Goal: Transaction & Acquisition: Purchase product/service

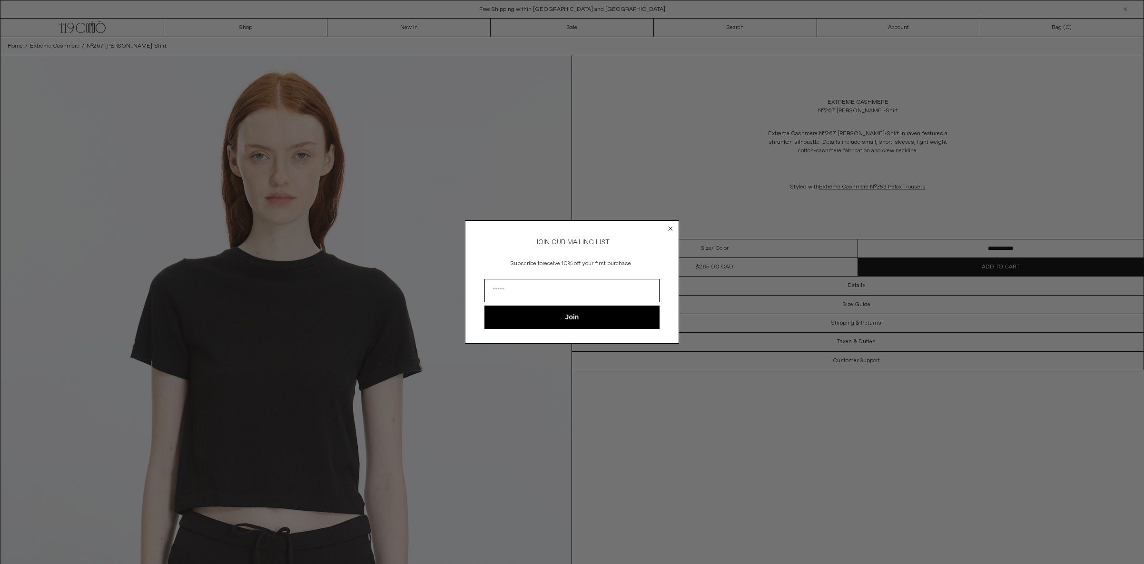
click at [667, 225] on circle "Close dialog" at bounding box center [670, 228] width 9 height 9
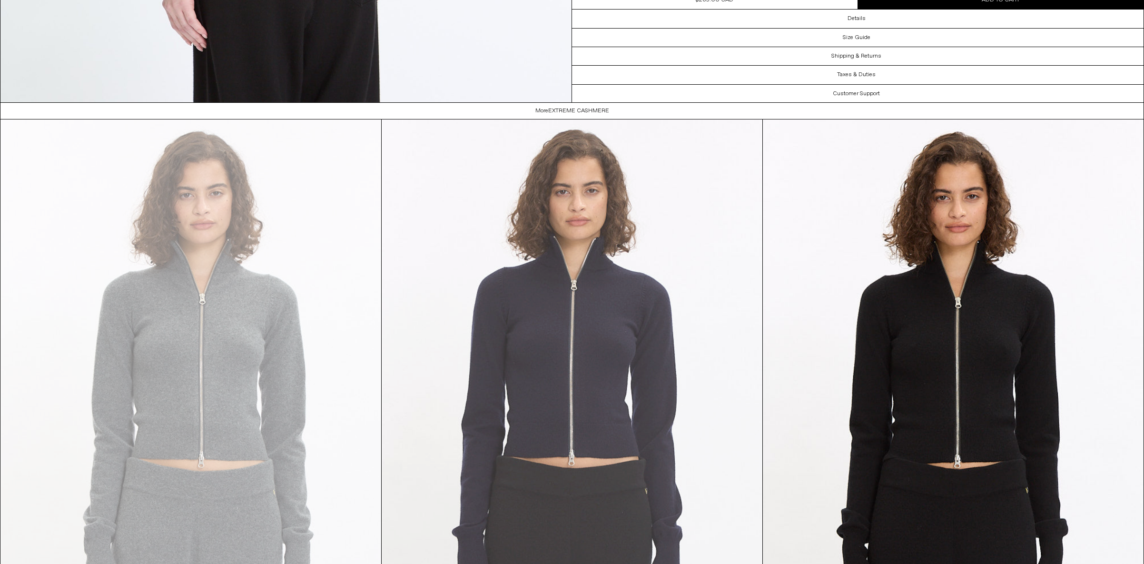
scroll to position [2304, 0]
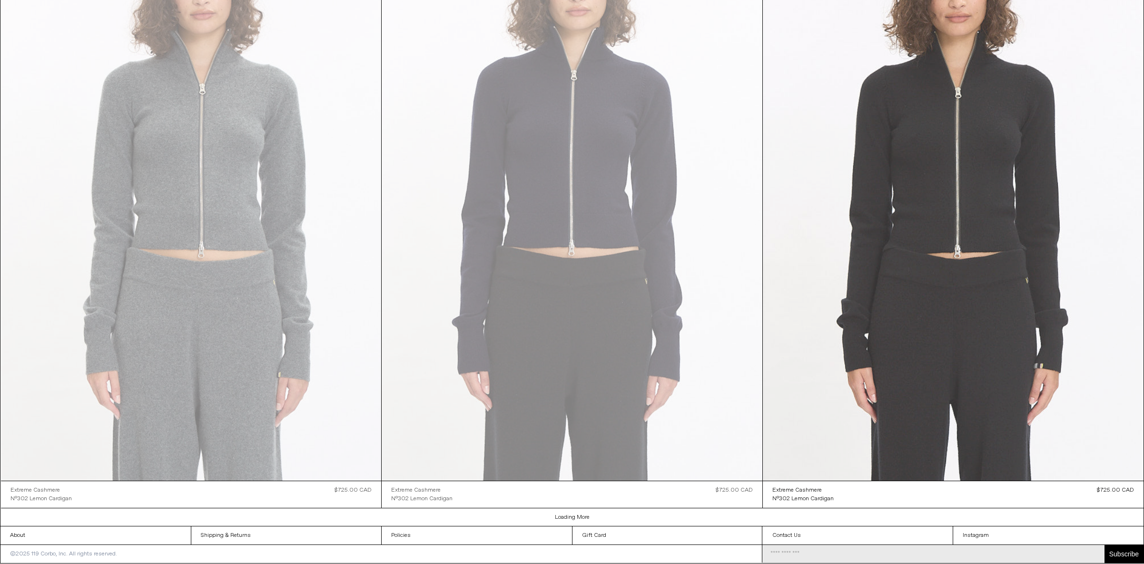
click at [922, 315] on at bounding box center [953, 195] width 381 height 571
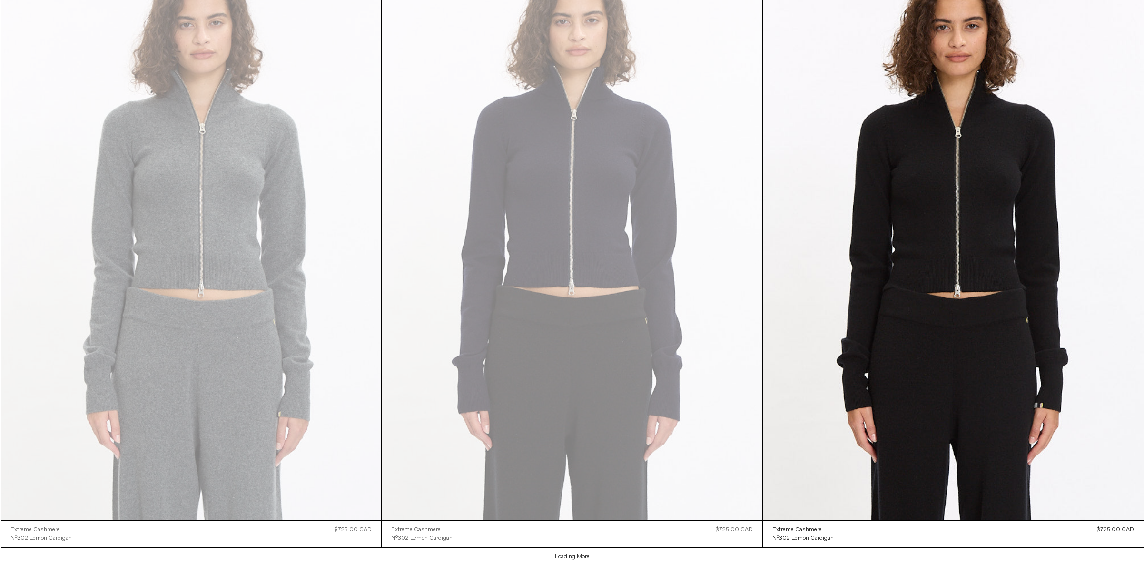
scroll to position [3019, 0]
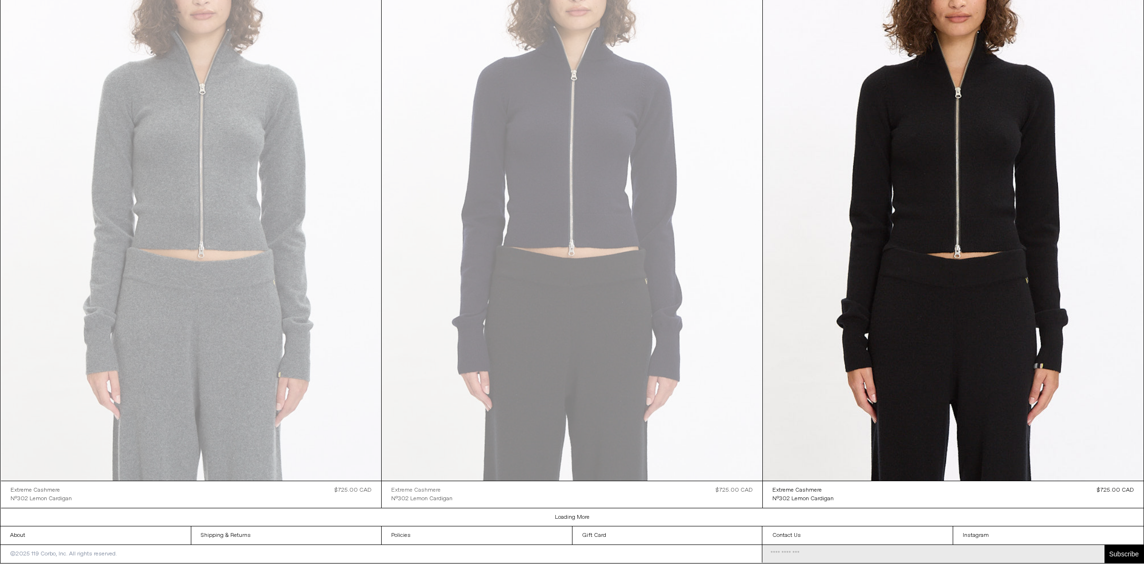
click at [423, 489] on div "Extreme Cashmere" at bounding box center [415, 490] width 49 height 8
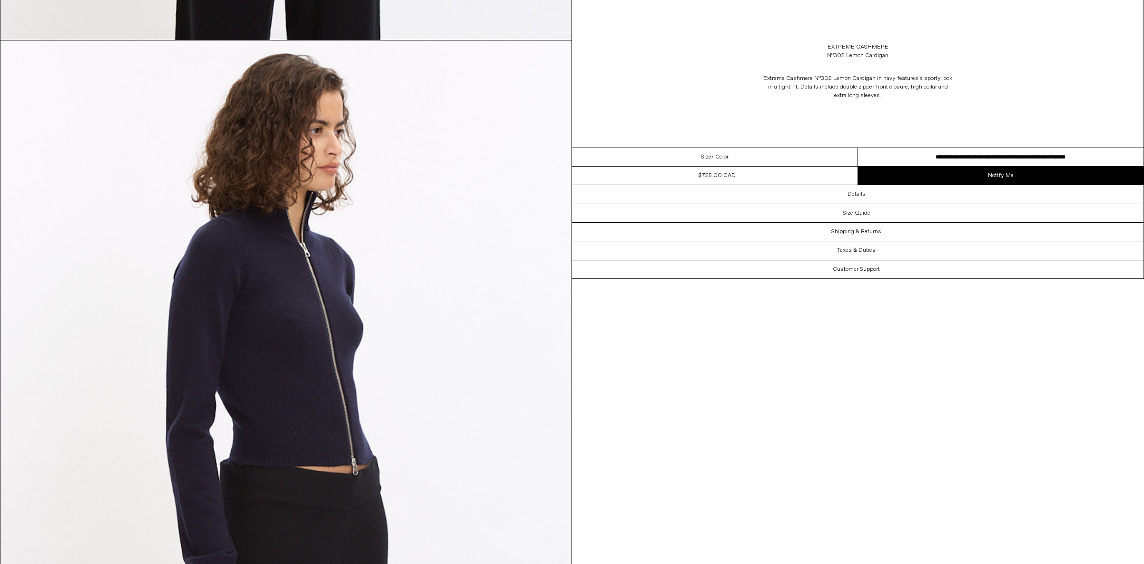
scroll to position [612, 0]
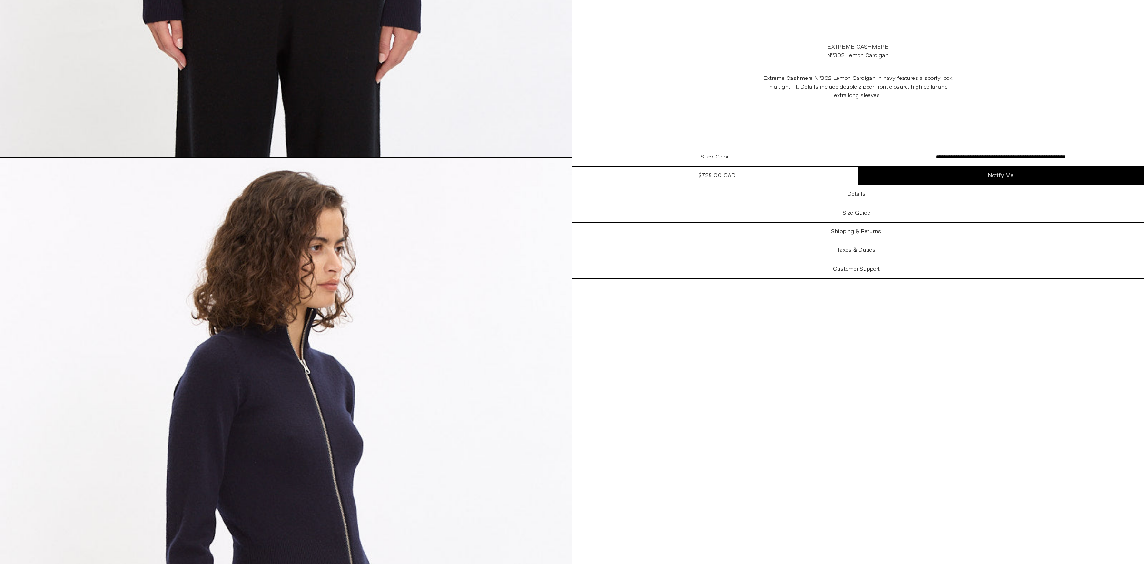
click at [850, 46] on link "Extreme Cashmere" at bounding box center [857, 47] width 61 height 9
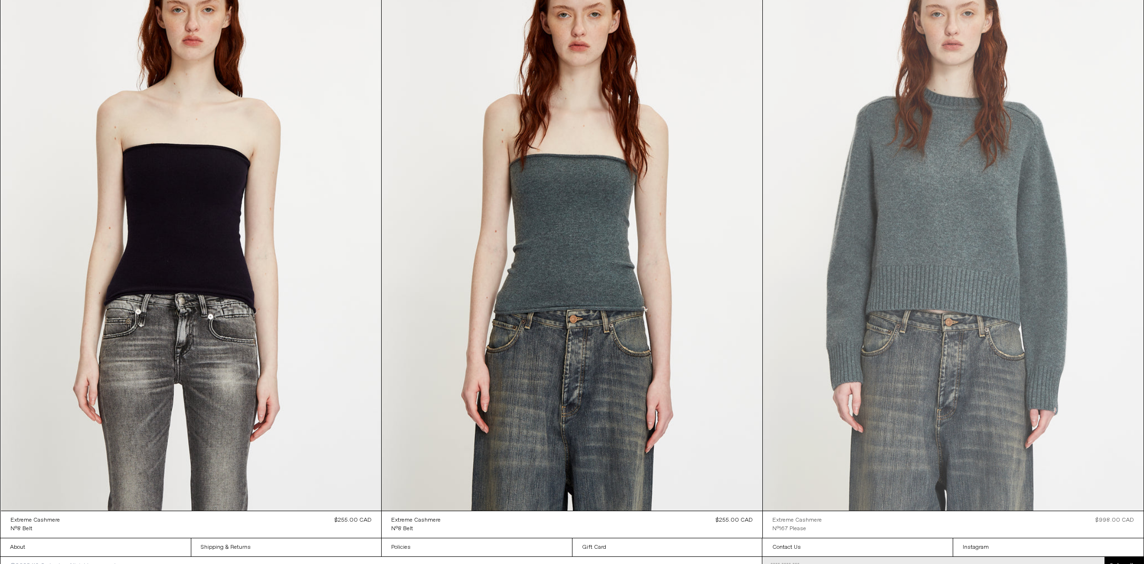
scroll to position [10301, 0]
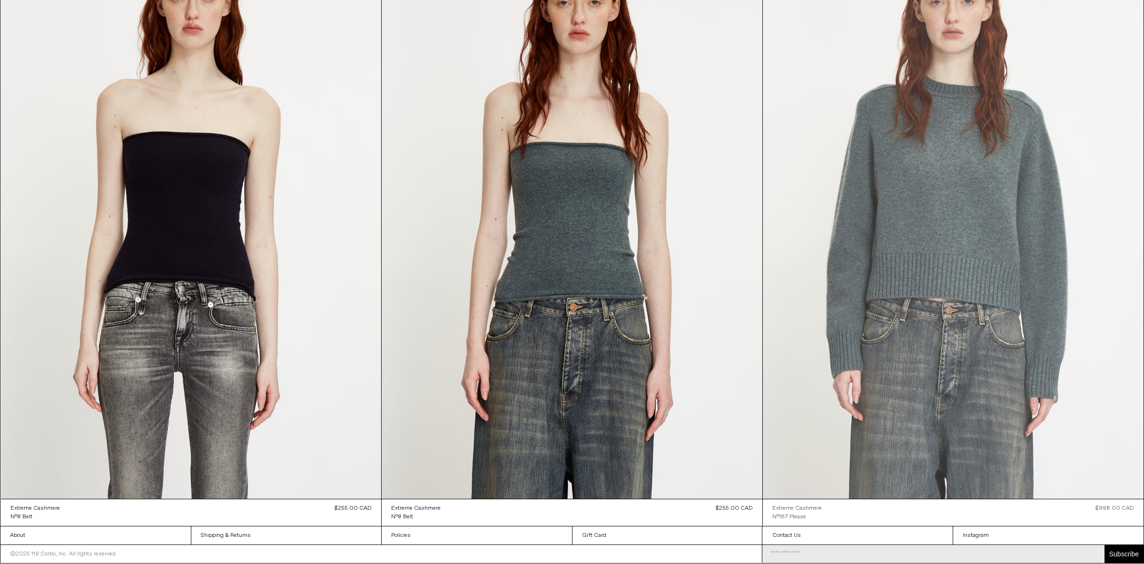
click at [918, 190] on at bounding box center [953, 213] width 381 height 571
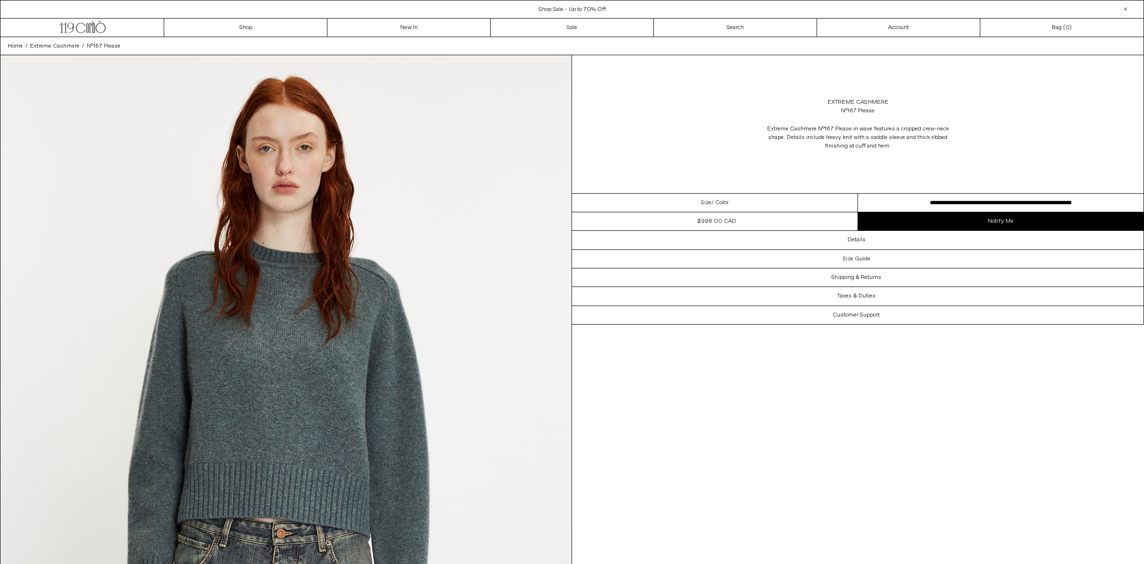
click at [1004, 204] on select "**********" at bounding box center [1001, 203] width 286 height 19
click at [858, 194] on select "**********" at bounding box center [1001, 203] width 286 height 19
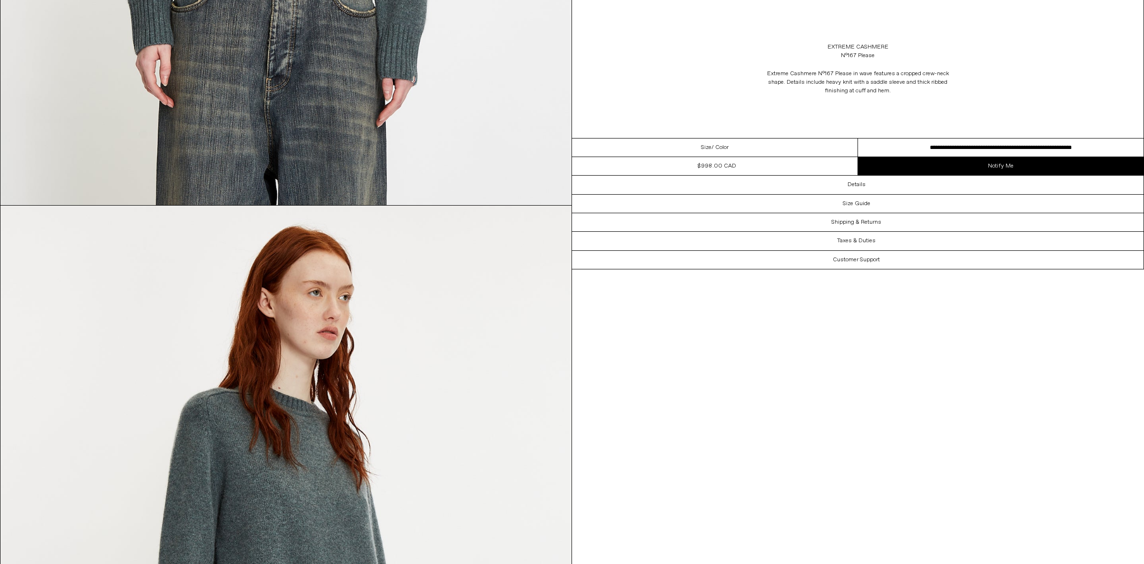
scroll to position [565, 0]
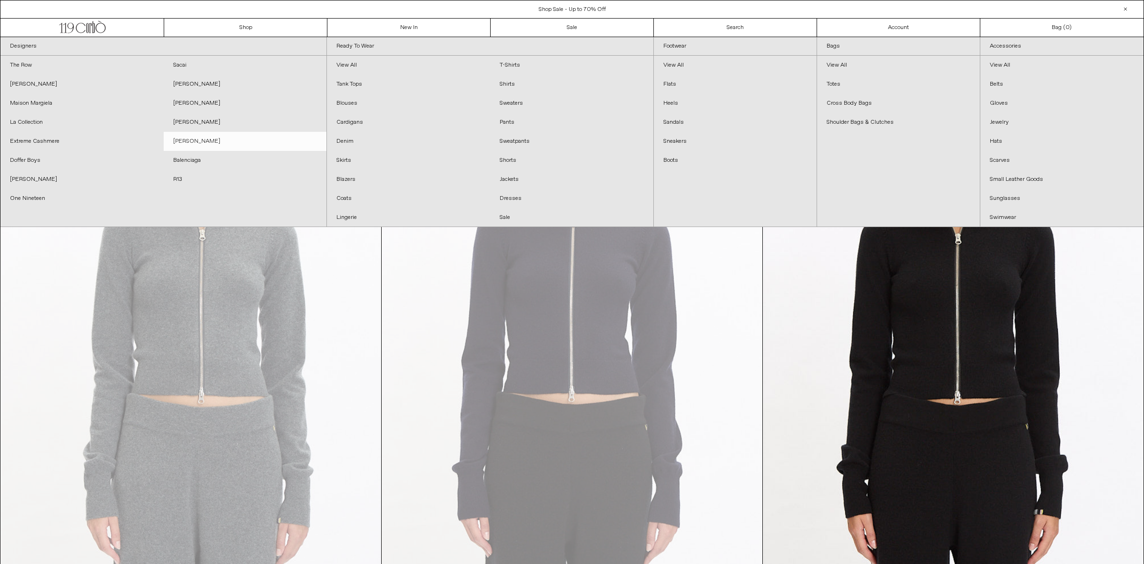
click at [216, 136] on link "[PERSON_NAME]" at bounding box center [245, 141] width 163 height 19
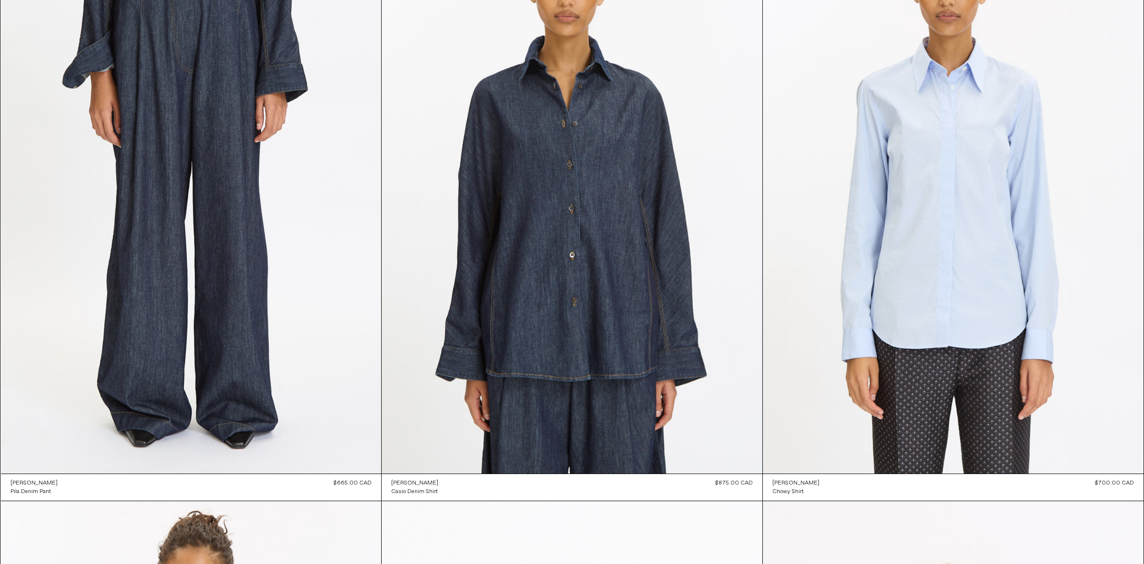
scroll to position [1951, 0]
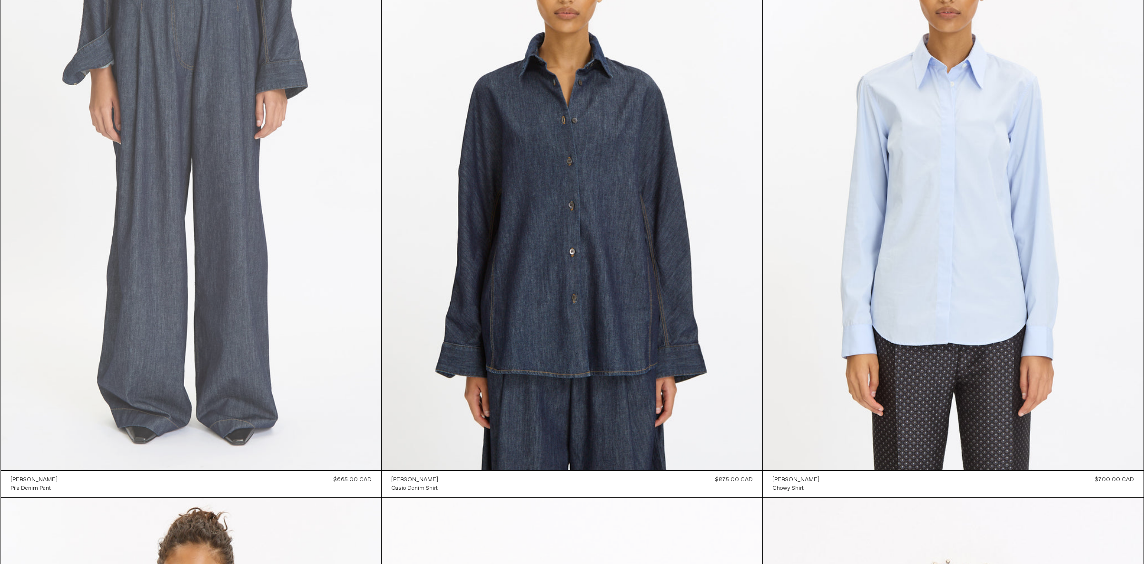
click at [231, 190] on at bounding box center [191, 185] width 381 height 570
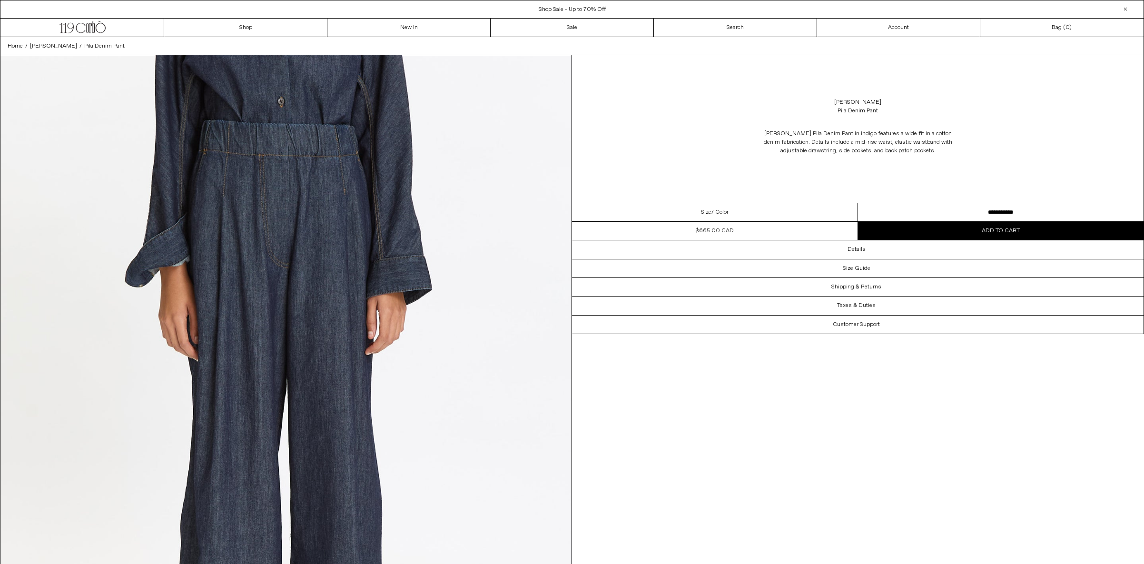
click at [1010, 214] on select "**********" at bounding box center [1001, 212] width 286 height 19
click at [858, 203] on select "**********" at bounding box center [1001, 212] width 286 height 19
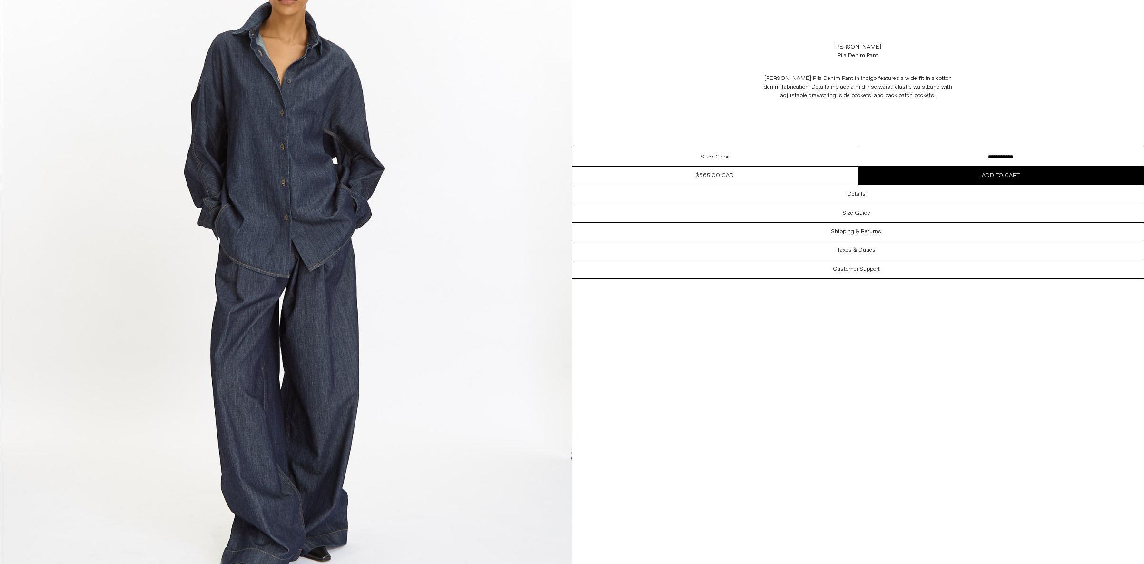
scroll to position [739, 0]
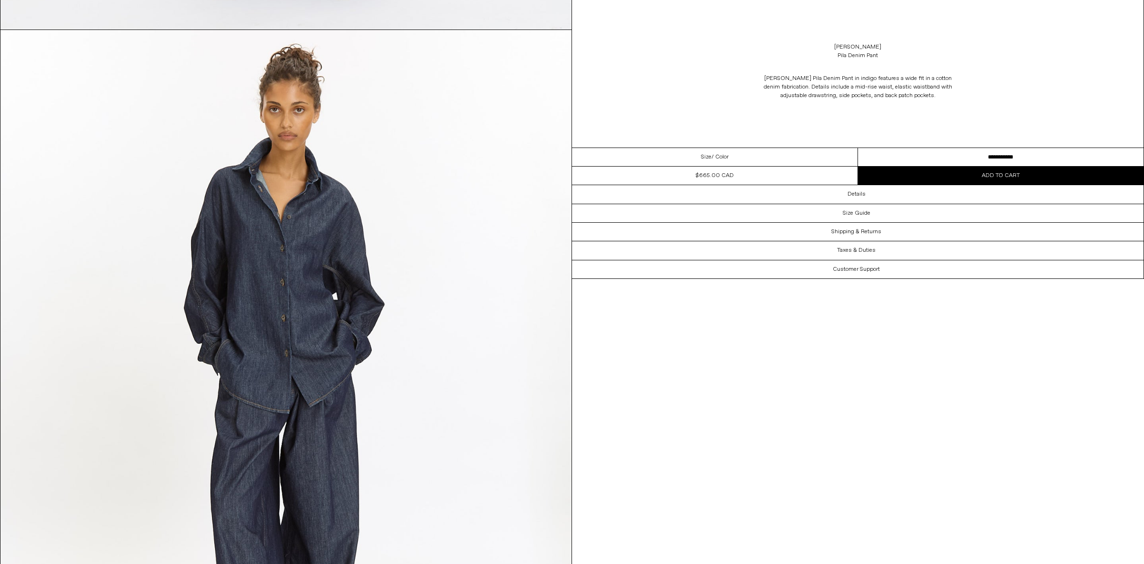
click at [1004, 176] on span "Add to cart" at bounding box center [1000, 176] width 38 height 8
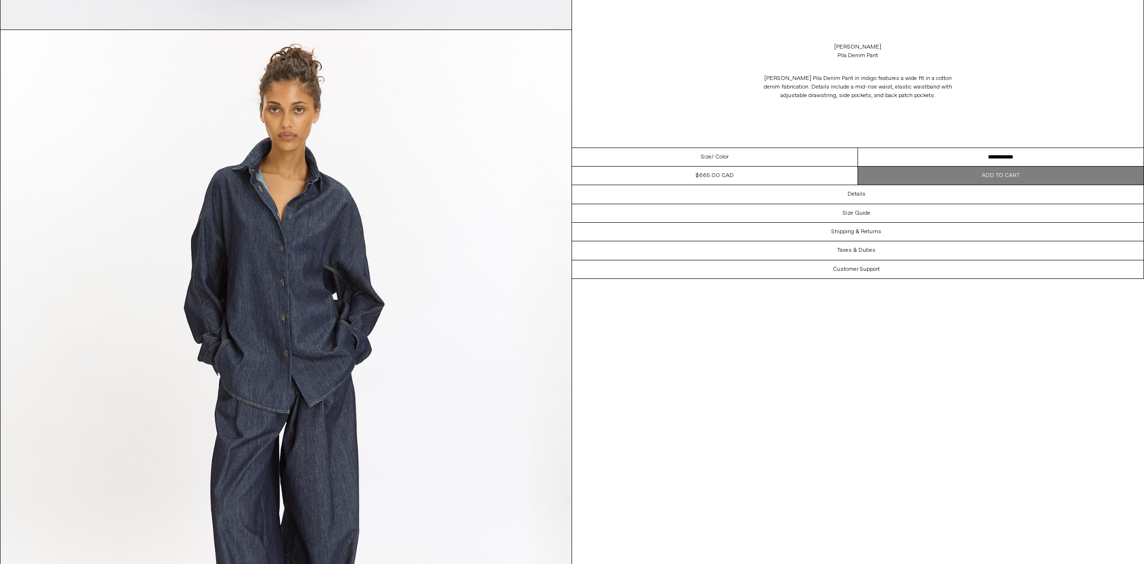
click at [944, 158] on select "**********" at bounding box center [1001, 157] width 286 height 19
click at [858, 148] on select "**********" at bounding box center [1001, 157] width 286 height 19
click at [999, 178] on span "Add to cart" at bounding box center [1000, 176] width 38 height 8
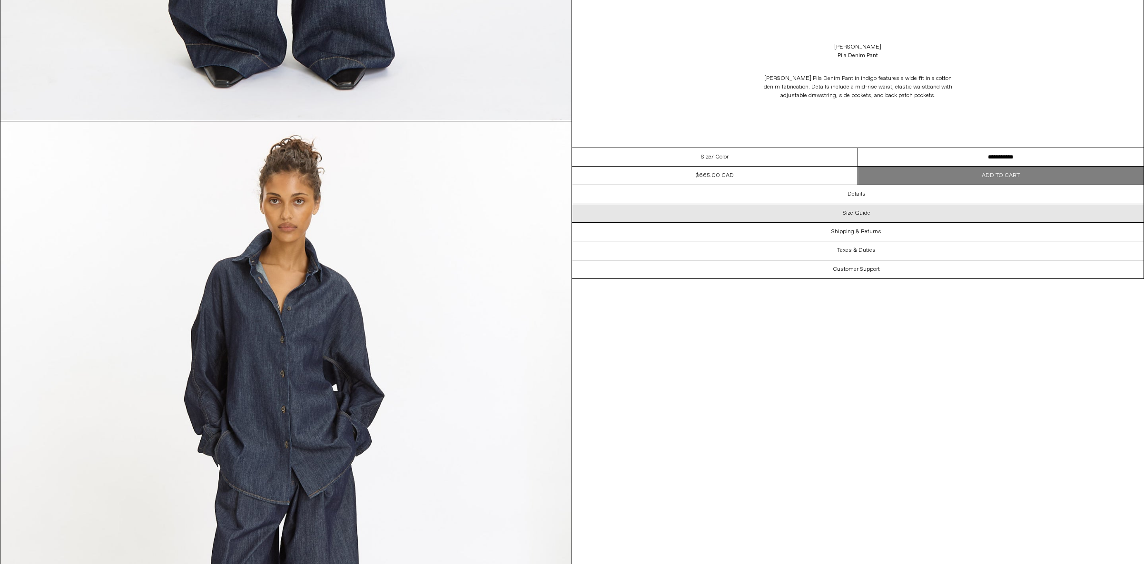
scroll to position [0, 0]
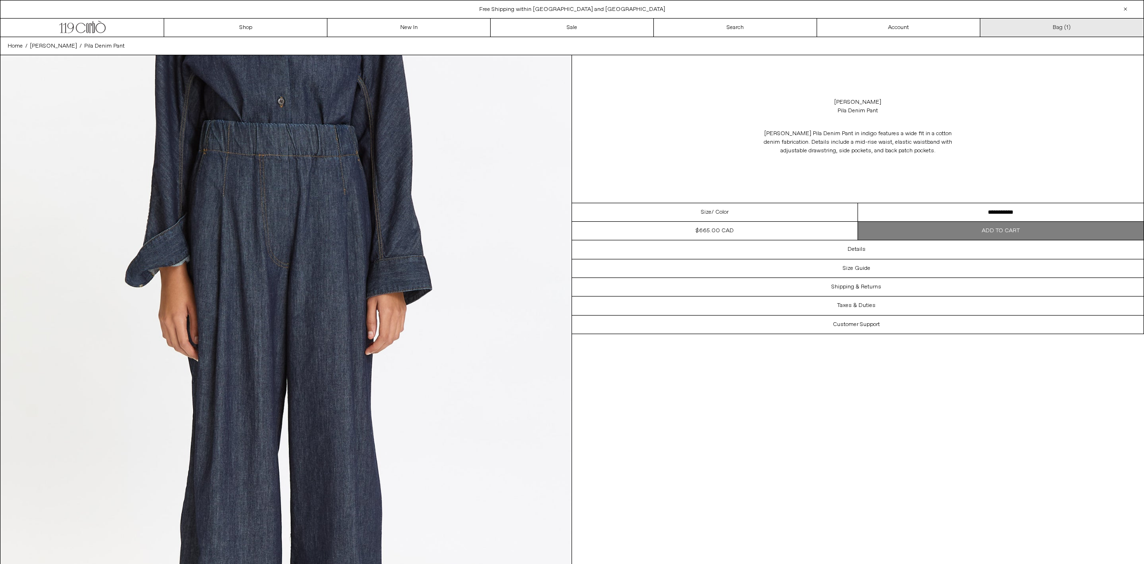
click at [1062, 28] on link "Bag ( 1 )" at bounding box center [1061, 28] width 163 height 18
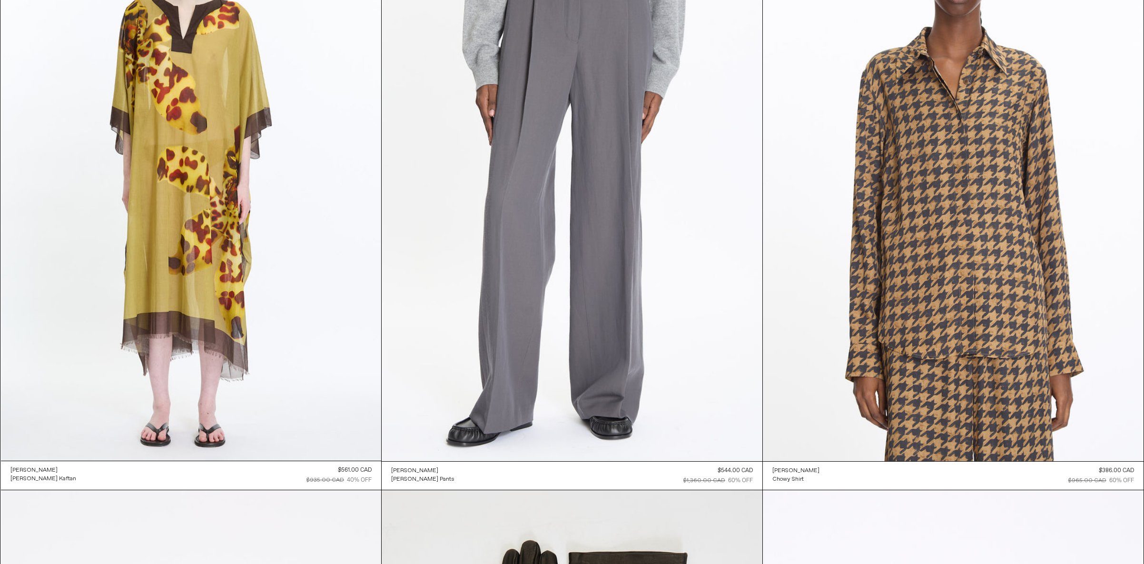
scroll to position [8546, 0]
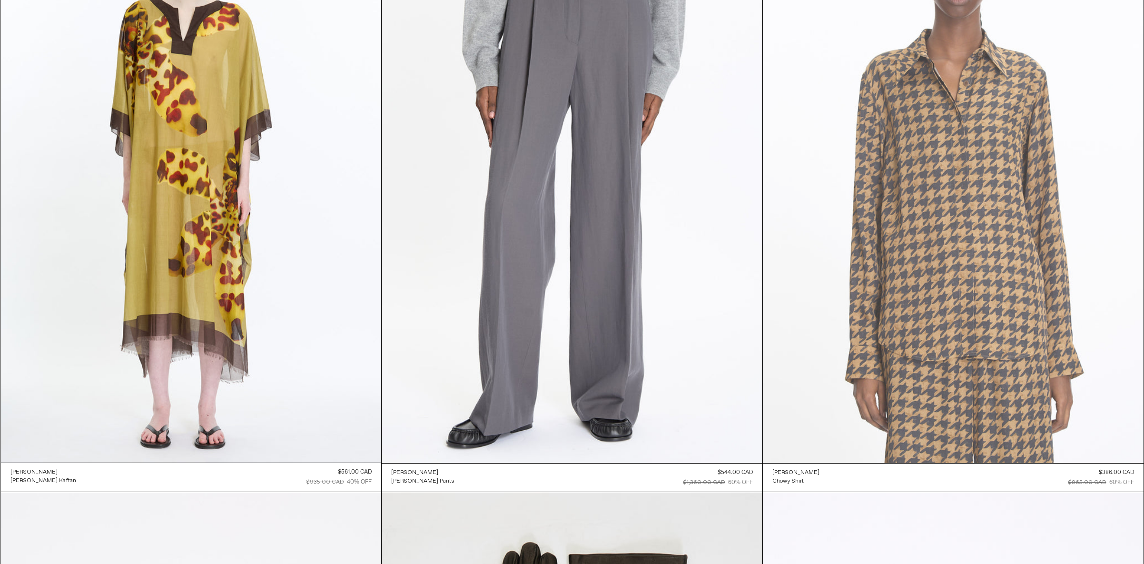
click at [934, 186] on at bounding box center [953, 177] width 381 height 571
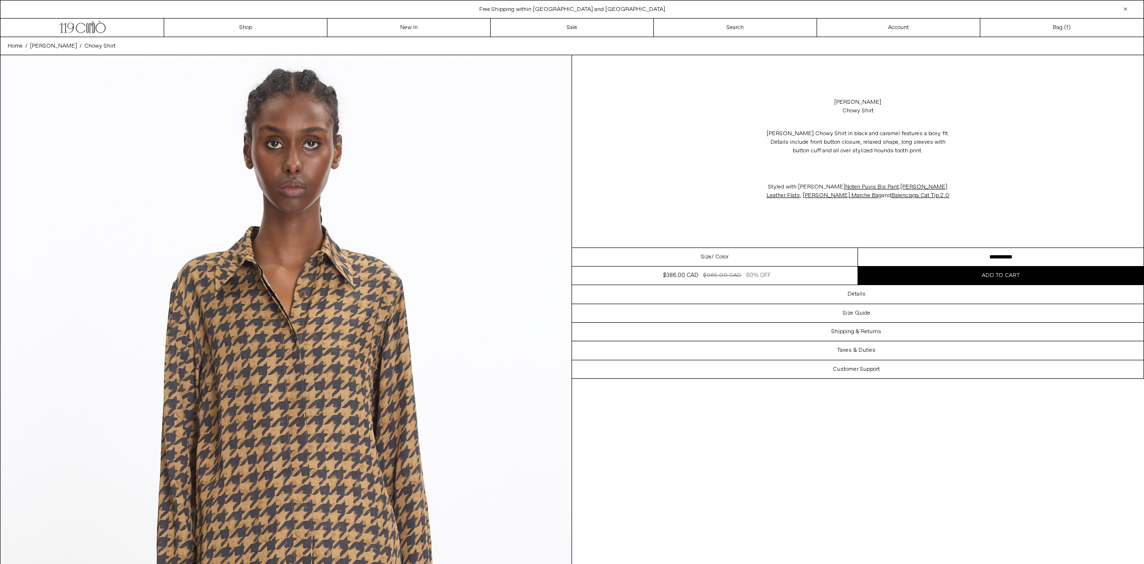
click at [996, 256] on select "**********" at bounding box center [1001, 257] width 286 height 19
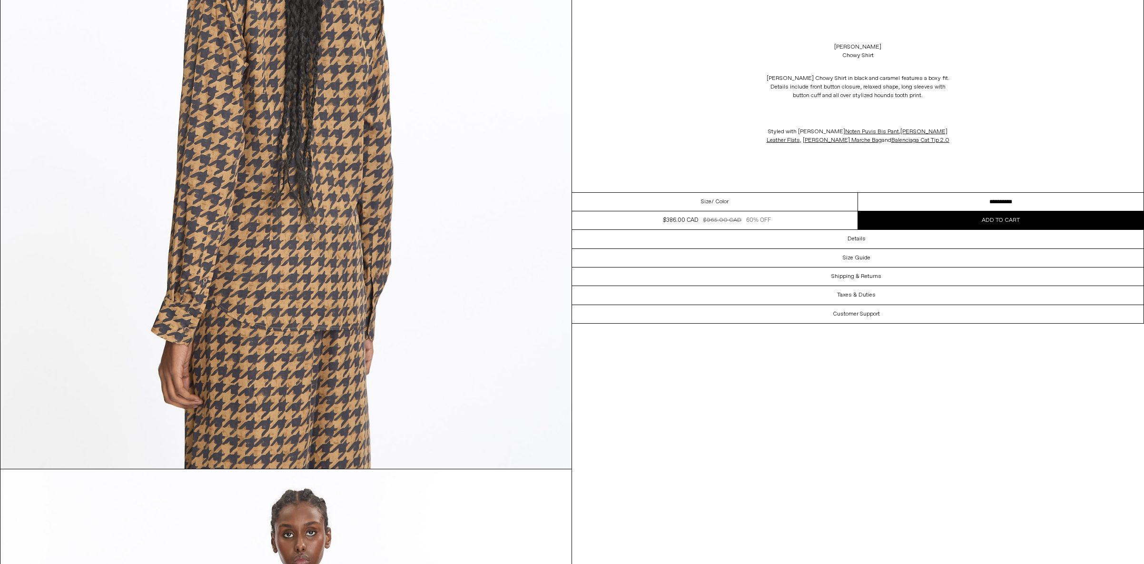
scroll to position [2343, 0]
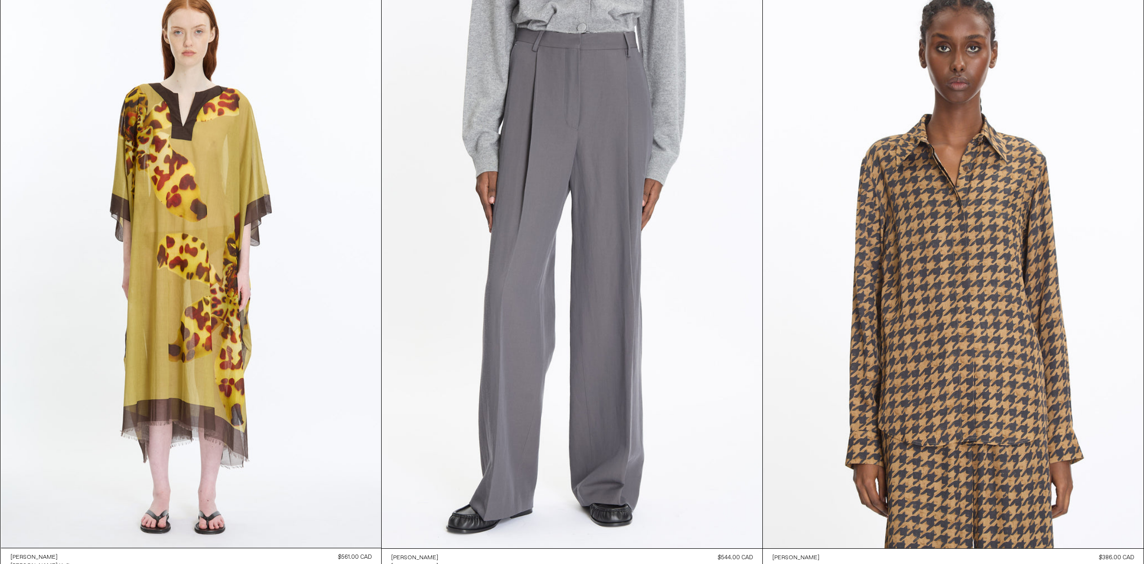
scroll to position [8496, 0]
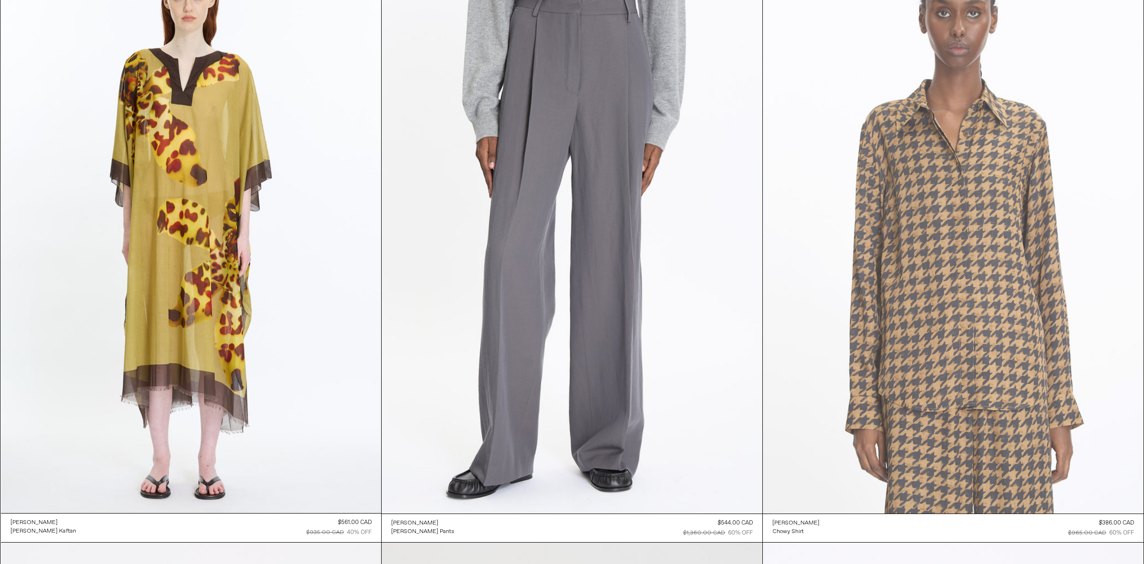
click at [951, 335] on at bounding box center [953, 227] width 381 height 571
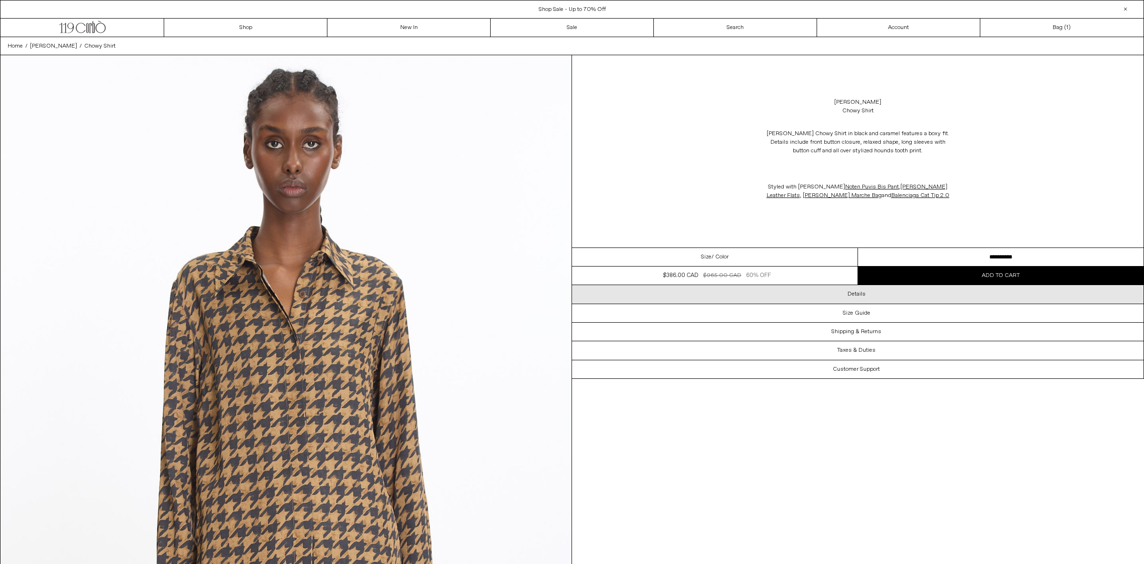
click at [861, 294] on h3 "Details" at bounding box center [856, 294] width 18 height 7
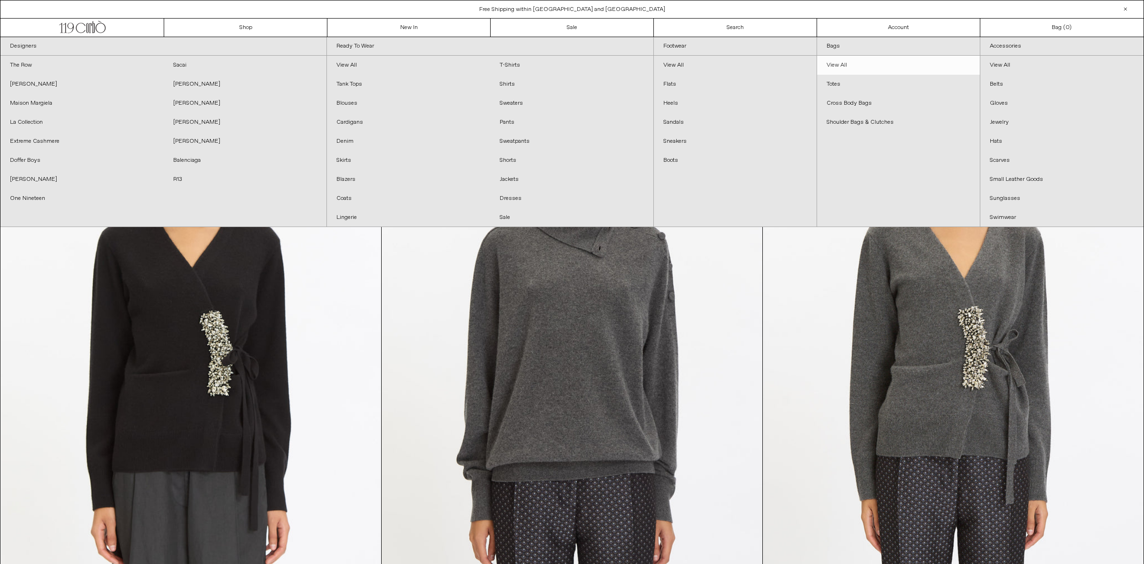
click at [837, 64] on link "View All" at bounding box center [898, 65] width 163 height 19
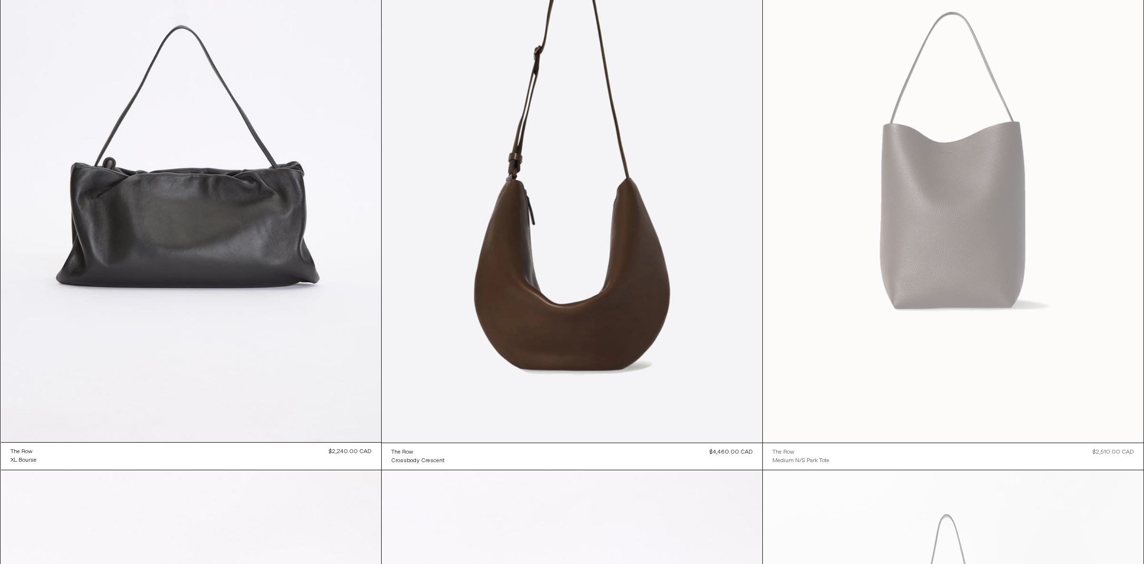
scroll to position [1382, 0]
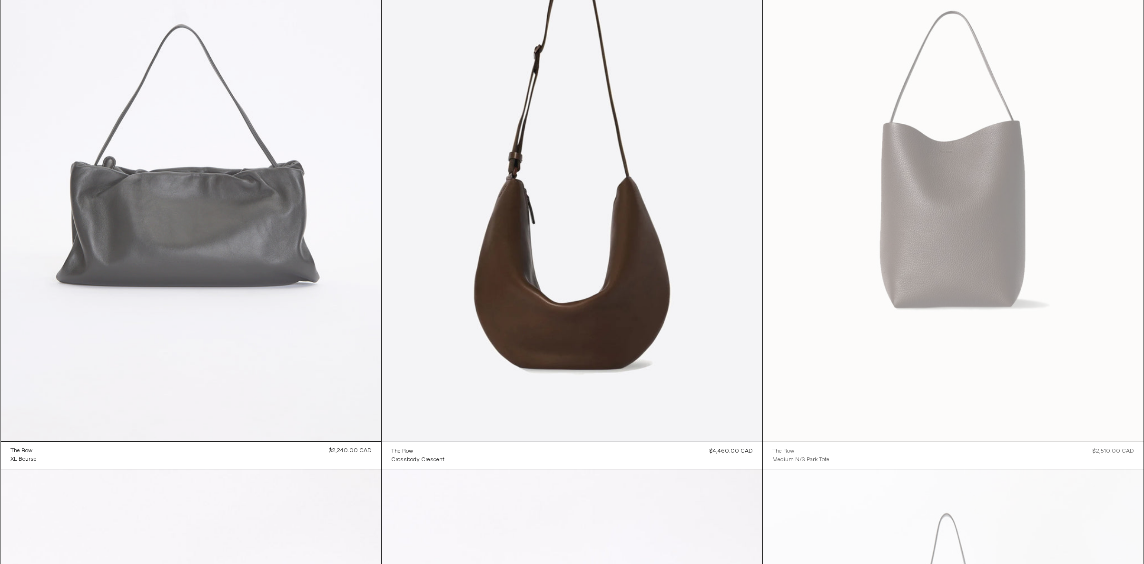
click at [256, 225] on at bounding box center [191, 156] width 381 height 570
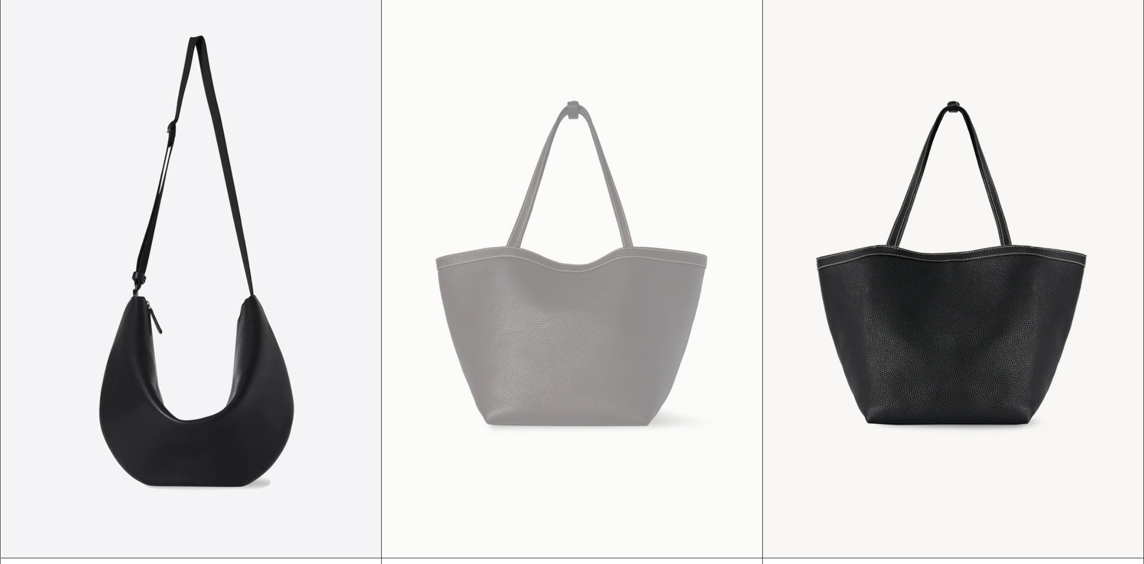
scroll to position [1590, 0]
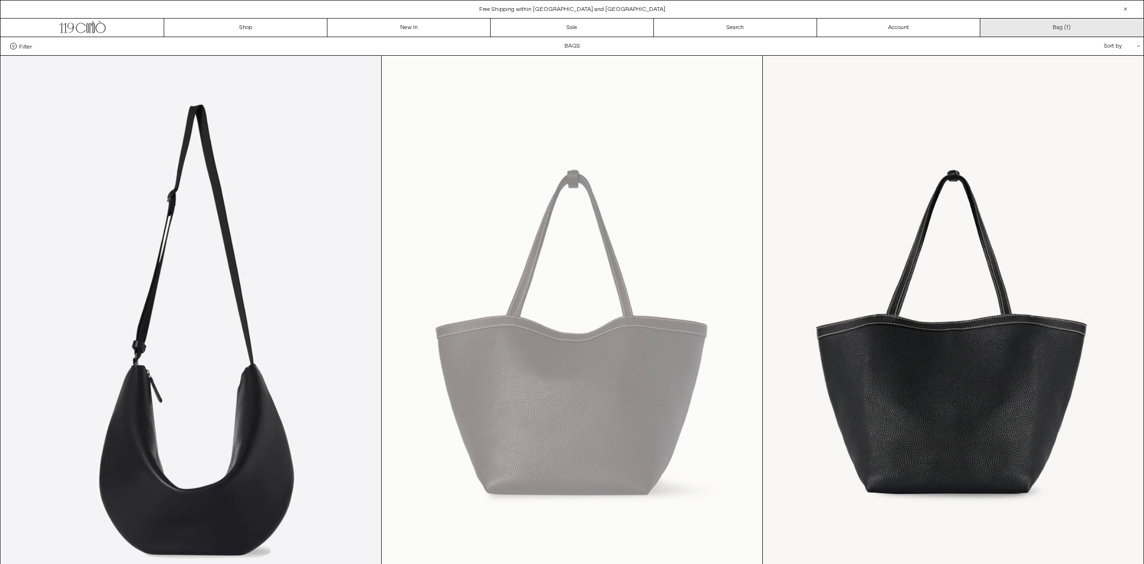
click at [1064, 26] on link "Bag ( 1 )" at bounding box center [1061, 28] width 163 height 18
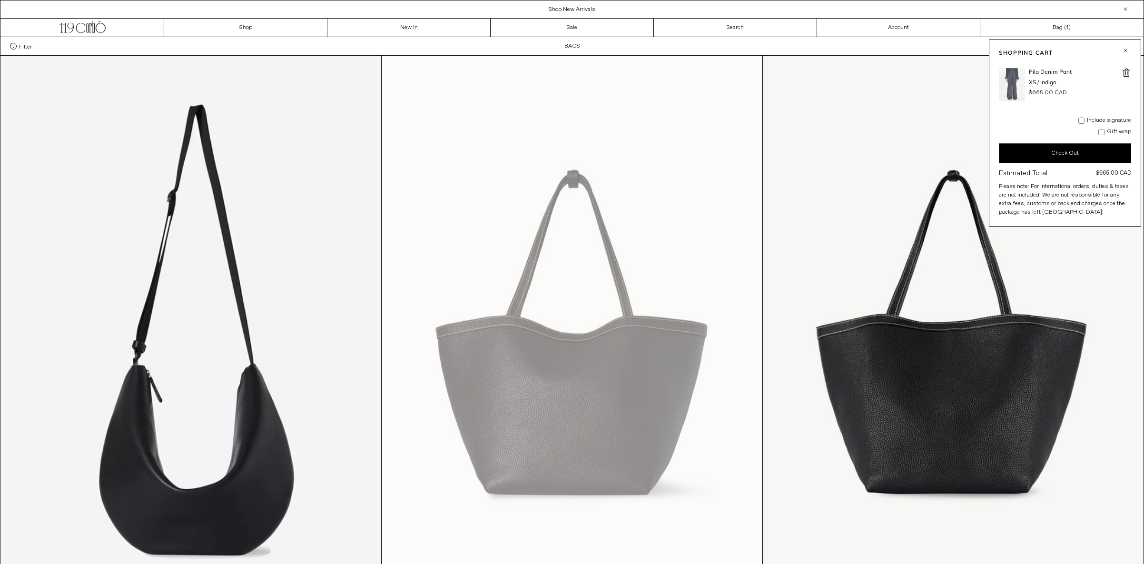
click at [1010, 82] on img at bounding box center [1012, 84] width 26 height 33
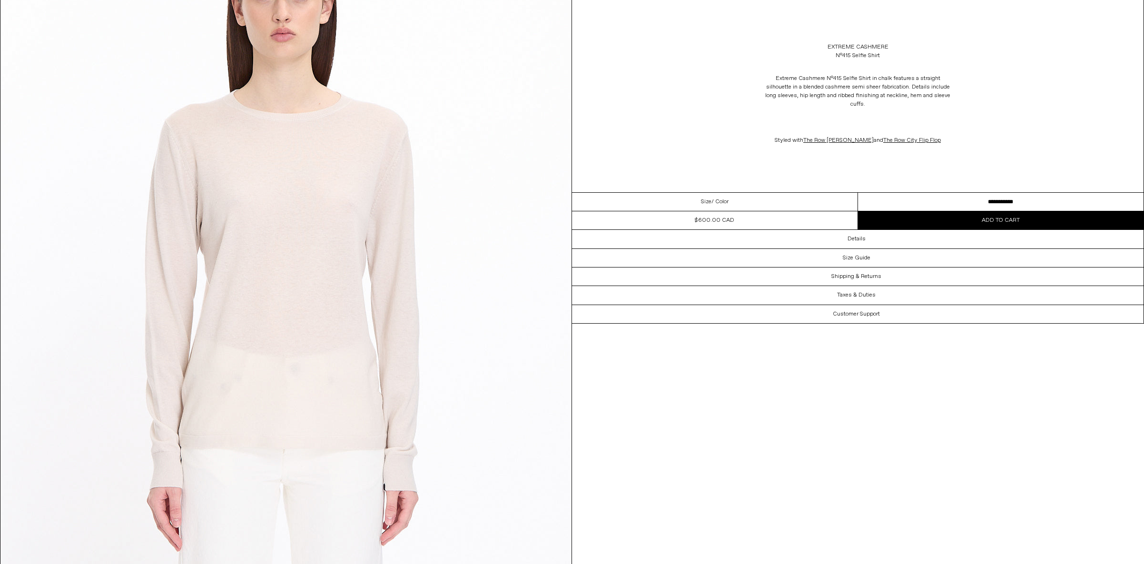
scroll to position [870, 0]
